Goal: Find specific page/section: Find specific page/section

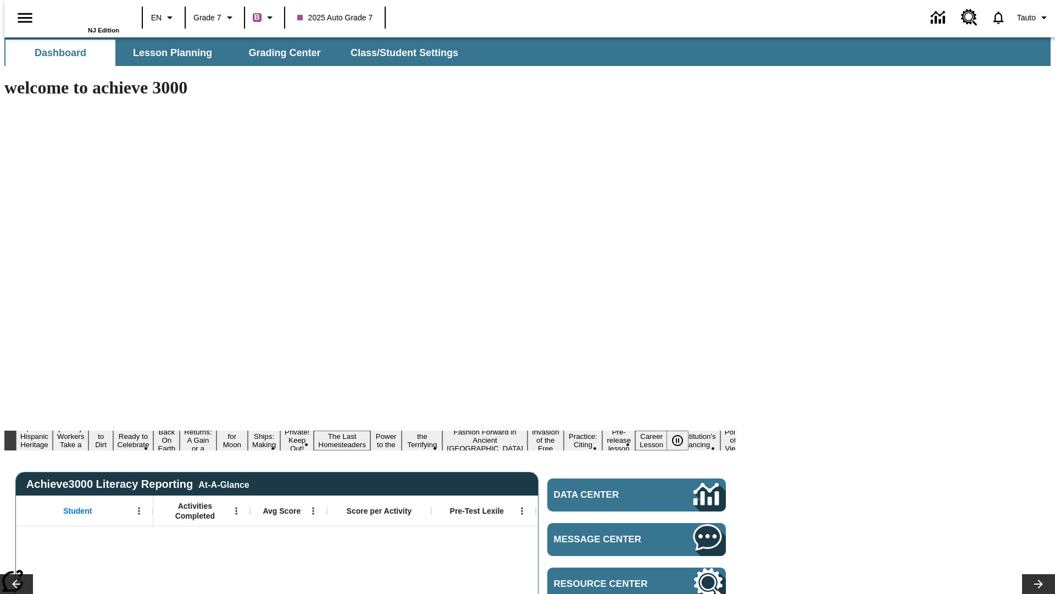
type input "-1"
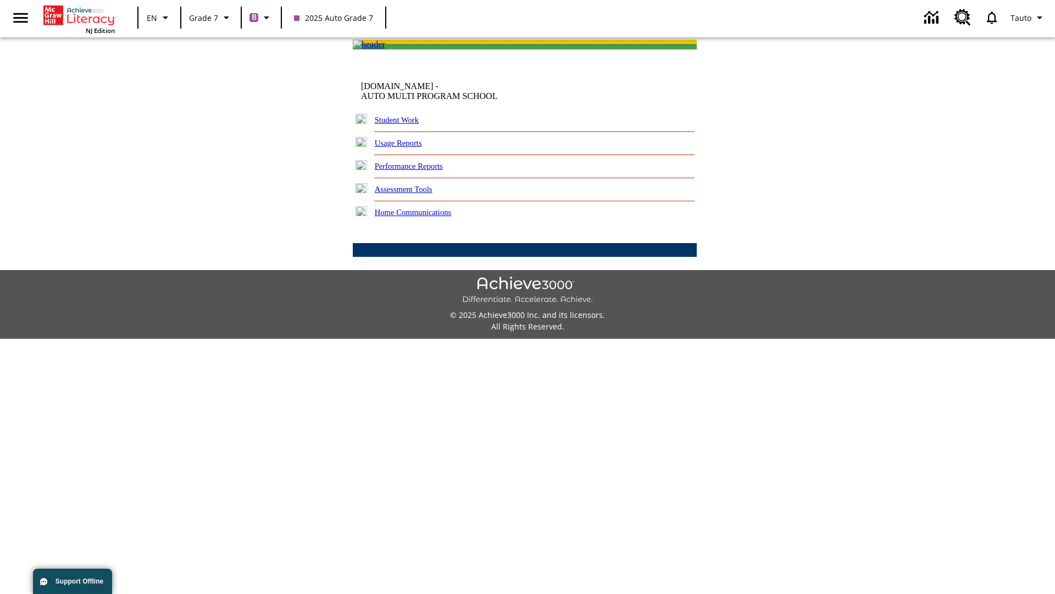
click at [404, 124] on link "Student Work" at bounding box center [397, 119] width 44 height 9
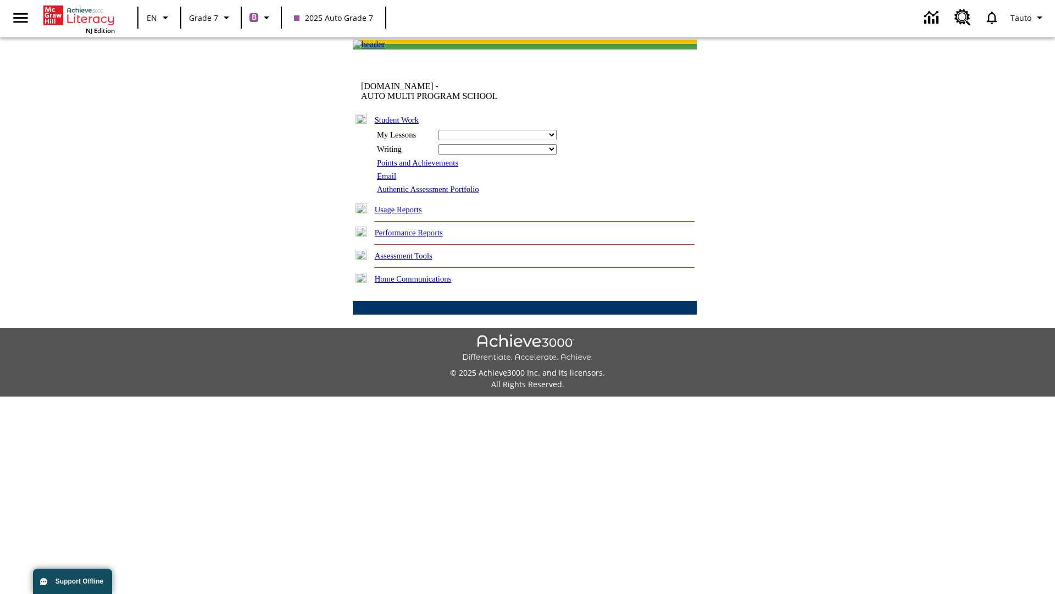
click at [387, 180] on link "Email" at bounding box center [386, 175] width 19 height 9
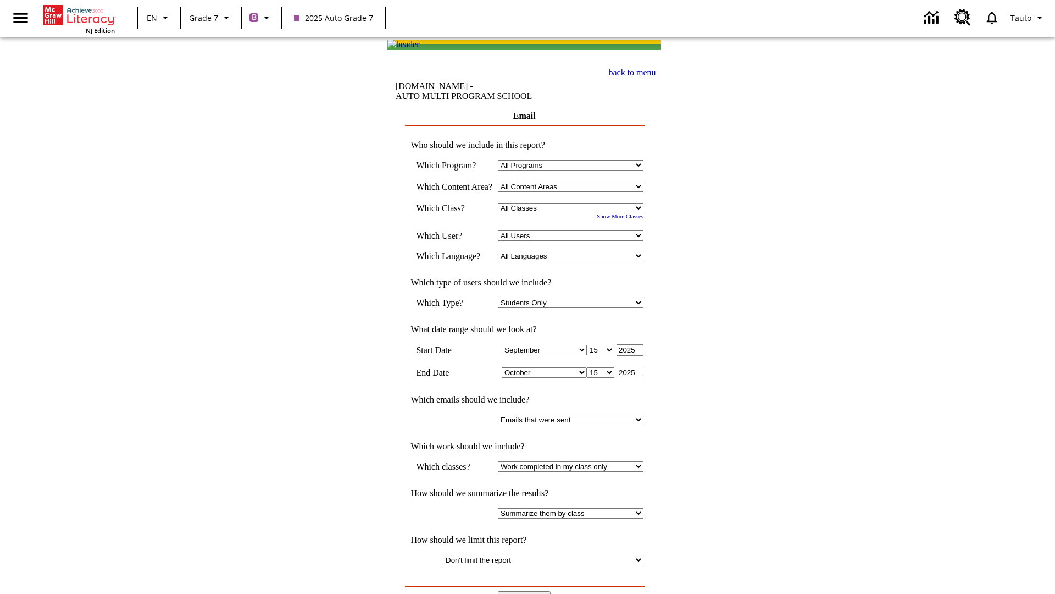
click at [525, 591] on input "View Report" at bounding box center [524, 597] width 53 height 12
